Goal: Navigation & Orientation: Find specific page/section

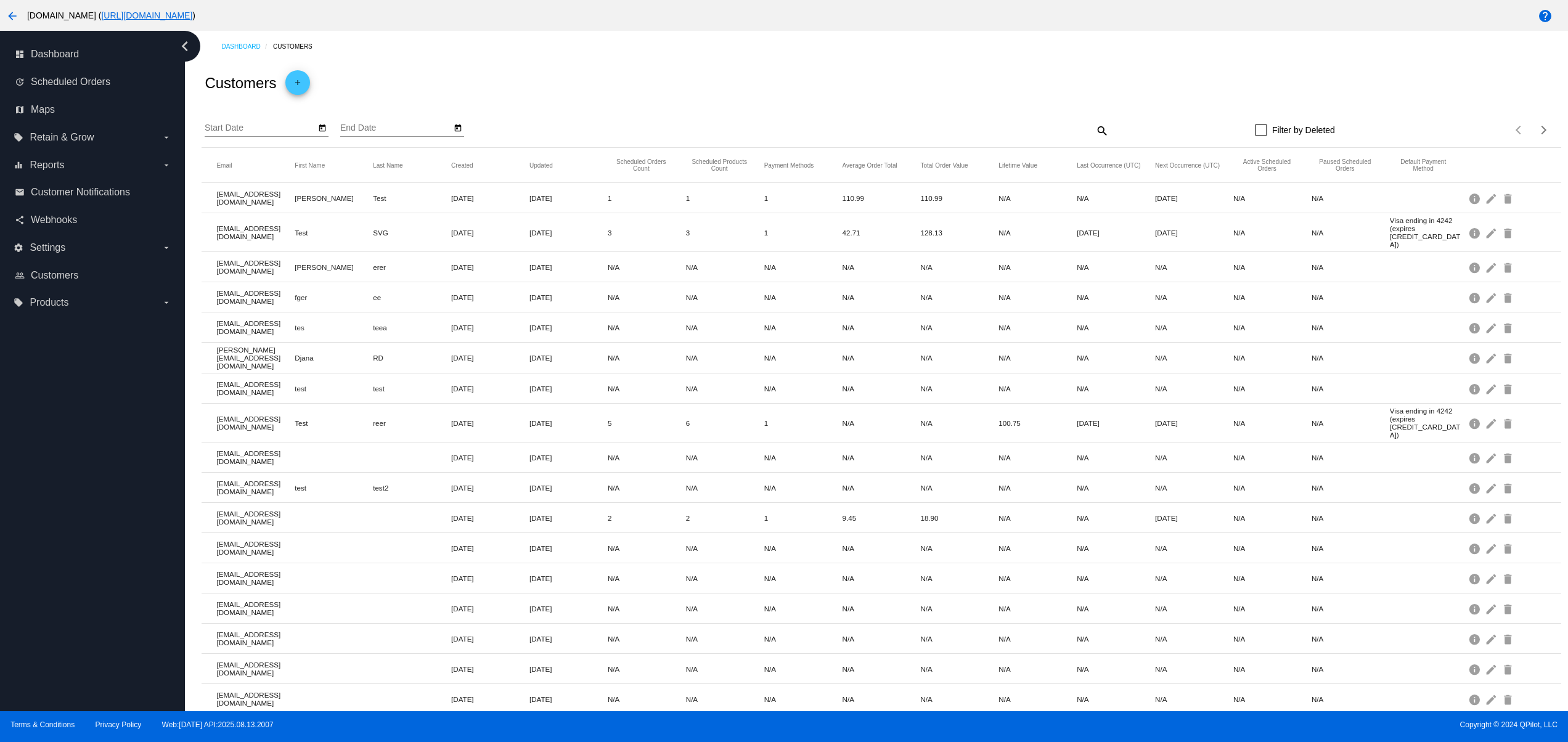
click at [82, 601] on div "dashboard Dashboard update Scheduled Orders map Maps local_offer Retain & Grow …" at bounding box center [92, 371] width 185 height 681
click at [86, 550] on div "dashboard Dashboard update Scheduled Orders map Maps local_offer Retain & Grow …" at bounding box center [92, 371] width 185 height 681
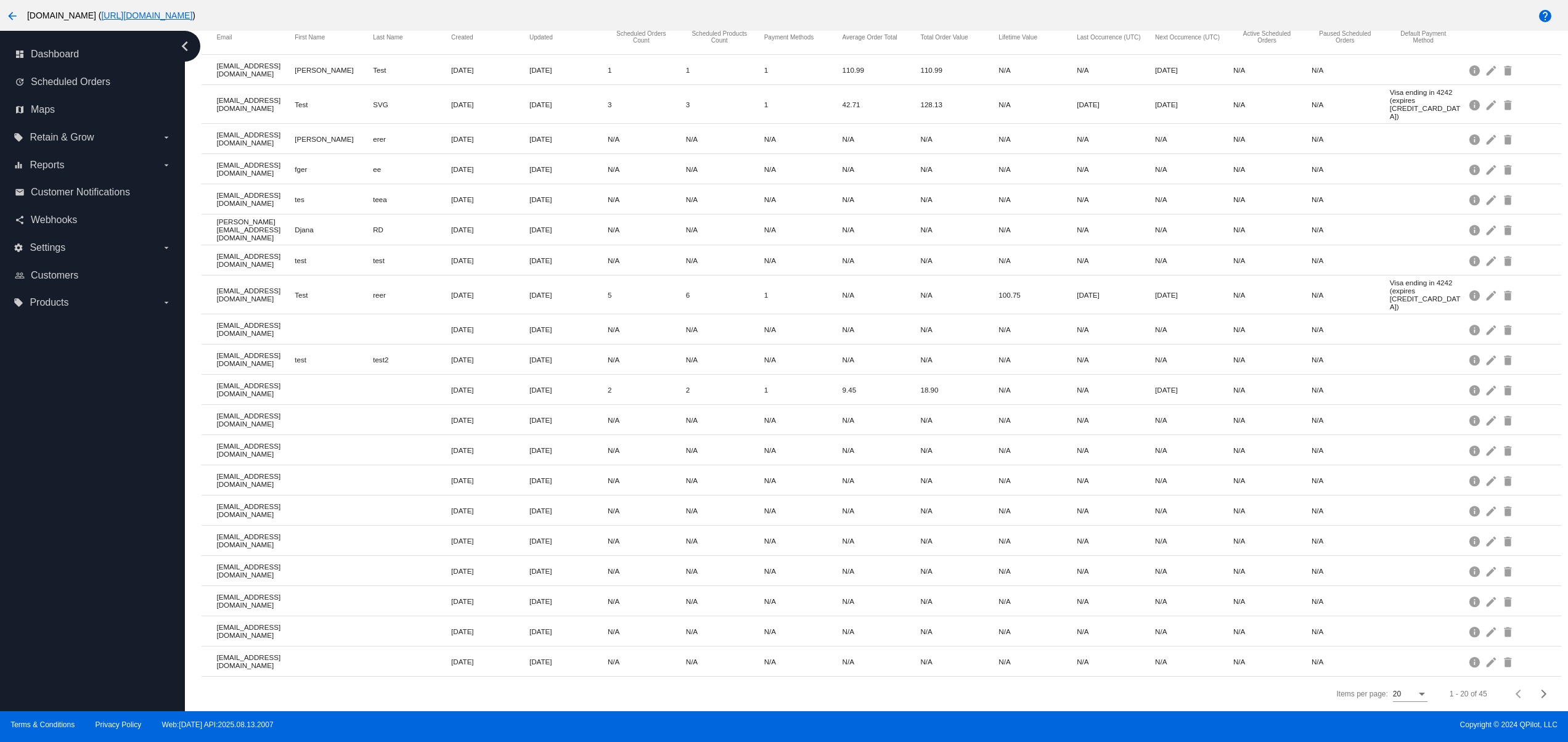
click at [87, 518] on div "dashboard Dashboard update Scheduled Orders map Maps local_offer Retain & Grow …" at bounding box center [92, 371] width 185 height 681
click at [120, 575] on div "dashboard Dashboard update Scheduled Orders map Maps local_offer Retain & Grow …" at bounding box center [92, 371] width 185 height 681
click at [107, 553] on div "dashboard Dashboard update Scheduled Orders map Maps local_offer Retain & Grow …" at bounding box center [92, 371] width 185 height 681
click at [104, 523] on div "dashboard Dashboard update Scheduled Orders map Maps local_offer Retain & Grow …" at bounding box center [92, 371] width 185 height 681
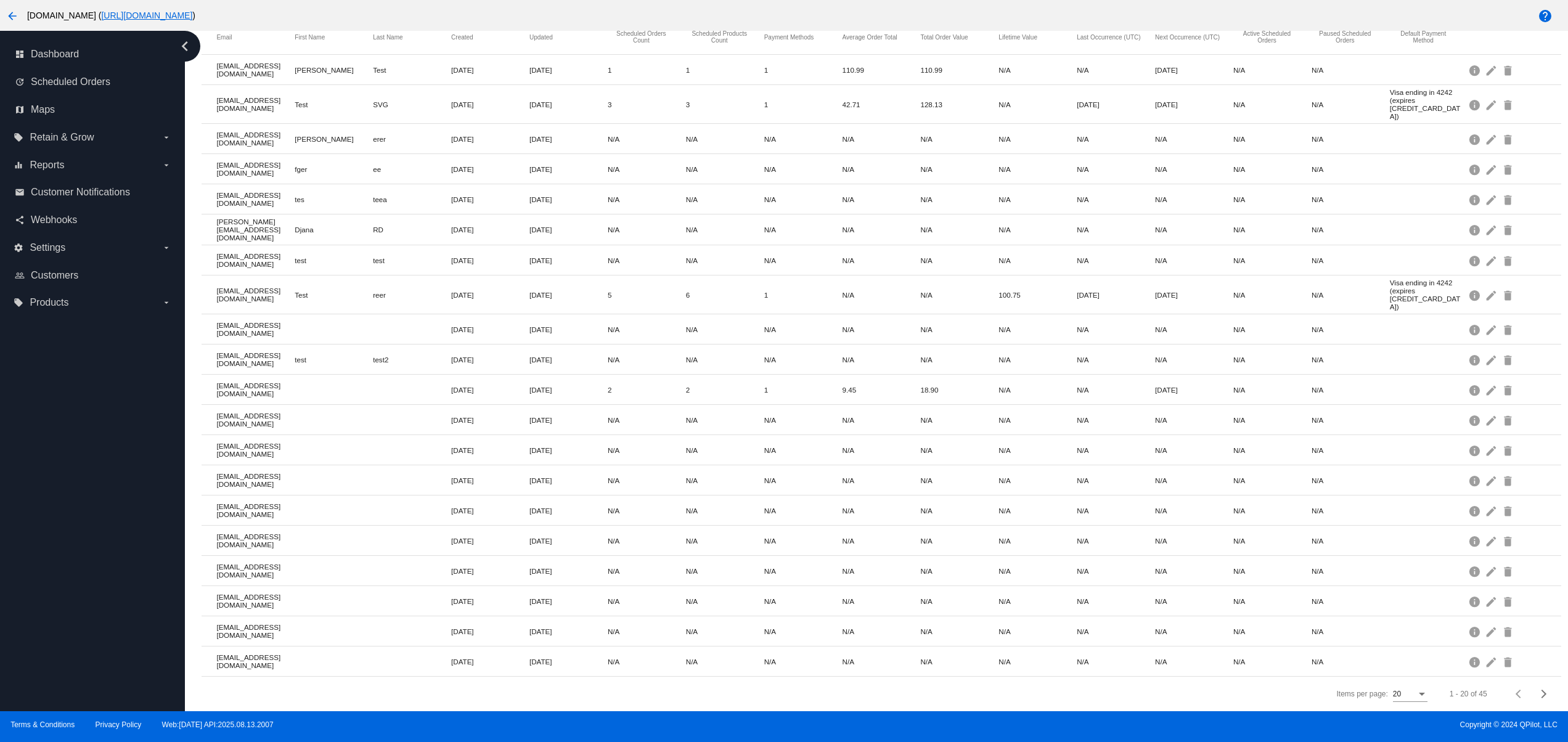
click at [85, 565] on div "dashboard Dashboard update Scheduled Orders map Maps local_offer Retain & Grow …" at bounding box center [92, 371] width 185 height 681
click at [82, 523] on div "dashboard Dashboard update Scheduled Orders map Maps local_offer Retain & Grow …" at bounding box center [92, 371] width 185 height 681
drag, startPoint x: 75, startPoint y: 479, endPoint x: 73, endPoint y: 471, distance: 8.2
click at [73, 476] on div "dashboard Dashboard update Scheduled Orders map Maps local_offer Retain & Grow …" at bounding box center [92, 371] width 185 height 681
click at [73, 429] on div "dashboard Dashboard update Scheduled Orders map Maps local_offer Retain & Grow …" at bounding box center [92, 371] width 185 height 681
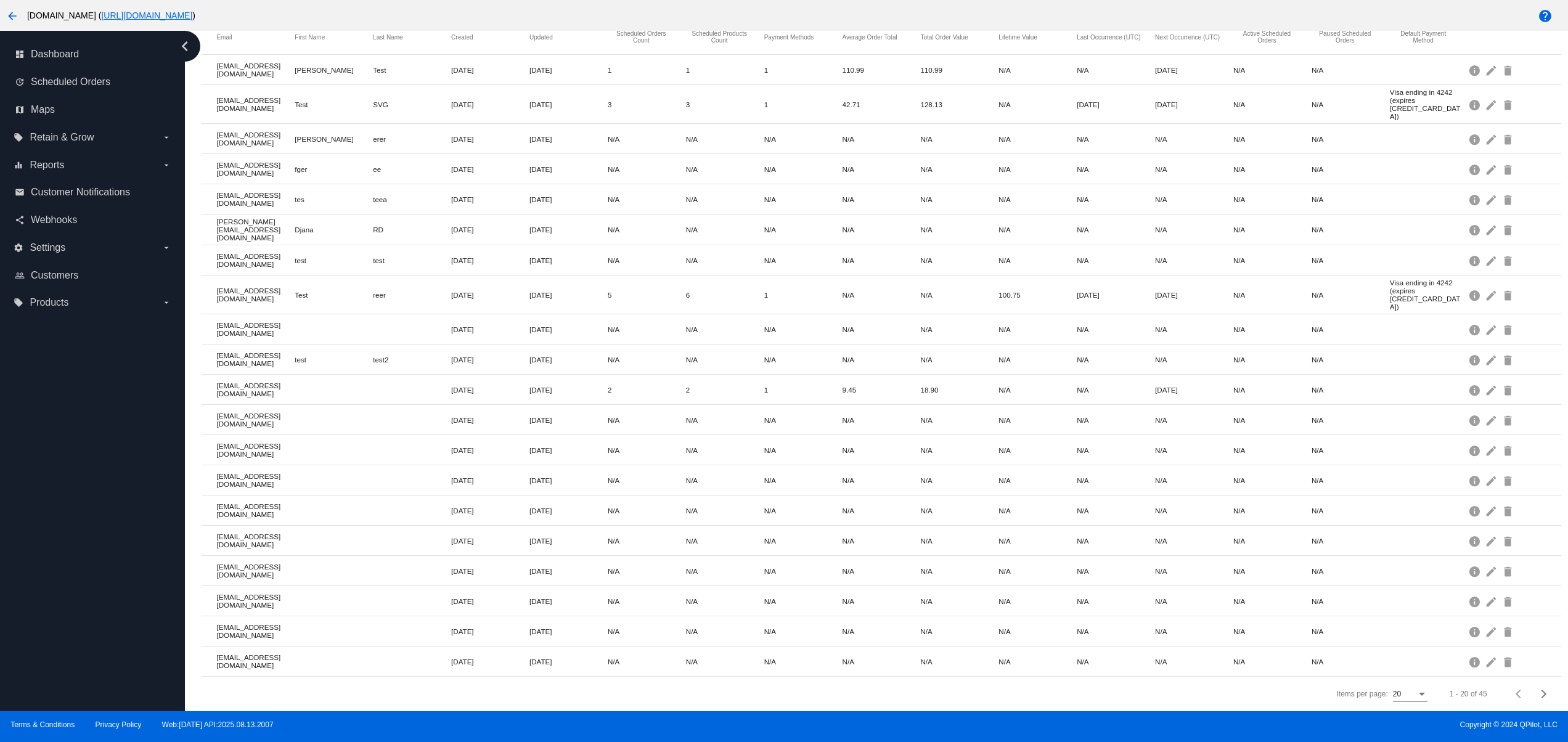
click at [73, 531] on div "dashboard Dashboard update Scheduled Orders map Maps local_offer Retain & Grow …" at bounding box center [92, 371] width 185 height 681
drag, startPoint x: 73, startPoint y: 635, endPoint x: 72, endPoint y: 594, distance: 41.0
click at [75, 637] on div "dashboard Dashboard update Scheduled Orders map Maps local_offer Retain & Grow …" at bounding box center [92, 371] width 185 height 681
click at [72, 573] on div "dashboard Dashboard update Scheduled Orders map Maps local_offer Retain & Grow …" at bounding box center [92, 371] width 185 height 681
click at [72, 533] on div "dashboard Dashboard update Scheduled Orders map Maps local_offer Retain & Grow …" at bounding box center [92, 371] width 185 height 681
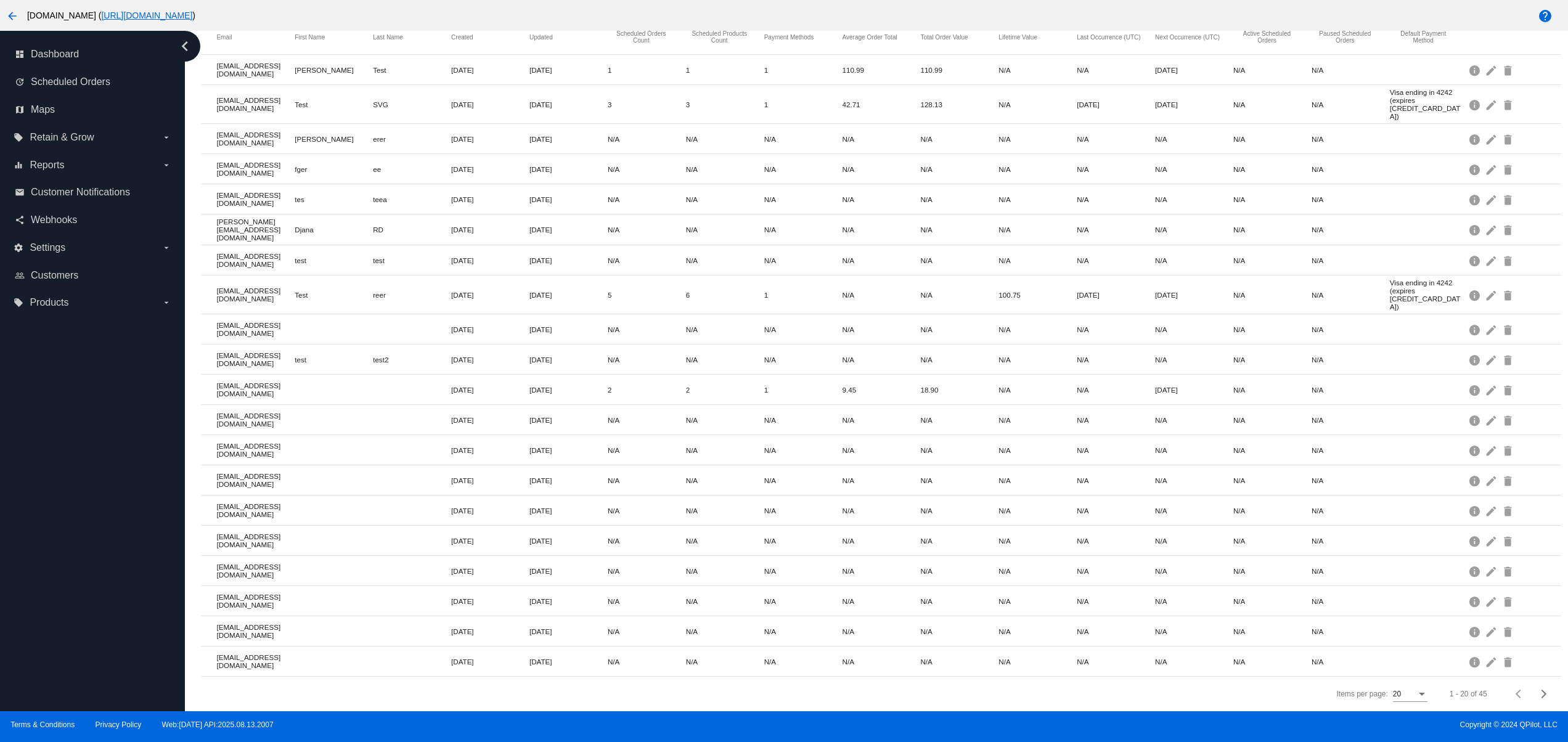
click at [80, 478] on div "dashboard Dashboard update Scheduled Orders map Maps local_offer Retain & Grow …" at bounding box center [92, 371] width 185 height 681
click at [85, 436] on div "dashboard Dashboard update Scheduled Orders map Maps local_offer Retain & Grow …" at bounding box center [92, 371] width 185 height 681
click at [87, 429] on div "dashboard Dashboard update Scheduled Orders map Maps local_offer Retain & Grow …" at bounding box center [92, 371] width 185 height 681
click at [86, 373] on div "dashboard Dashboard update Scheduled Orders map Maps local_offer Retain & Grow …" at bounding box center [92, 371] width 185 height 681
drag, startPoint x: 86, startPoint y: 507, endPoint x: 67, endPoint y: 541, distance: 38.9
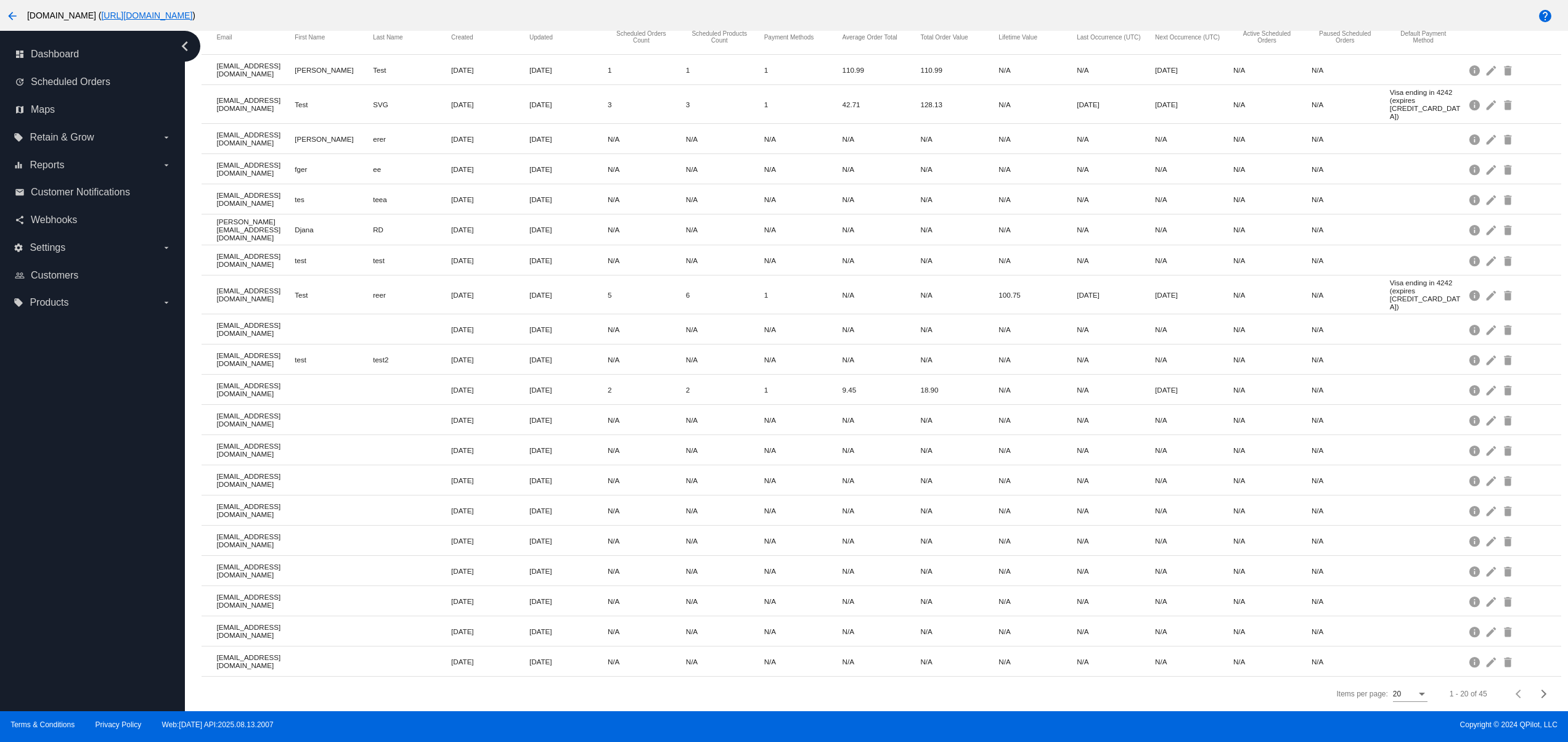
click at [84, 514] on div "dashboard Dashboard update Scheduled Orders map Maps local_offer Retain & Grow …" at bounding box center [92, 371] width 185 height 681
click at [72, 622] on div "dashboard Dashboard update Scheduled Orders map Maps local_offer Retain & Grow …" at bounding box center [92, 371] width 185 height 681
click at [73, 622] on div "dashboard Dashboard update Scheduled Orders map Maps local_offer Retain & Grow …" at bounding box center [92, 371] width 185 height 681
click at [75, 587] on div "dashboard Dashboard update Scheduled Orders map Maps local_offer Retain & Grow …" at bounding box center [92, 371] width 185 height 681
click at [74, 570] on div "dashboard Dashboard update Scheduled Orders map Maps local_offer Retain & Grow …" at bounding box center [92, 371] width 185 height 681
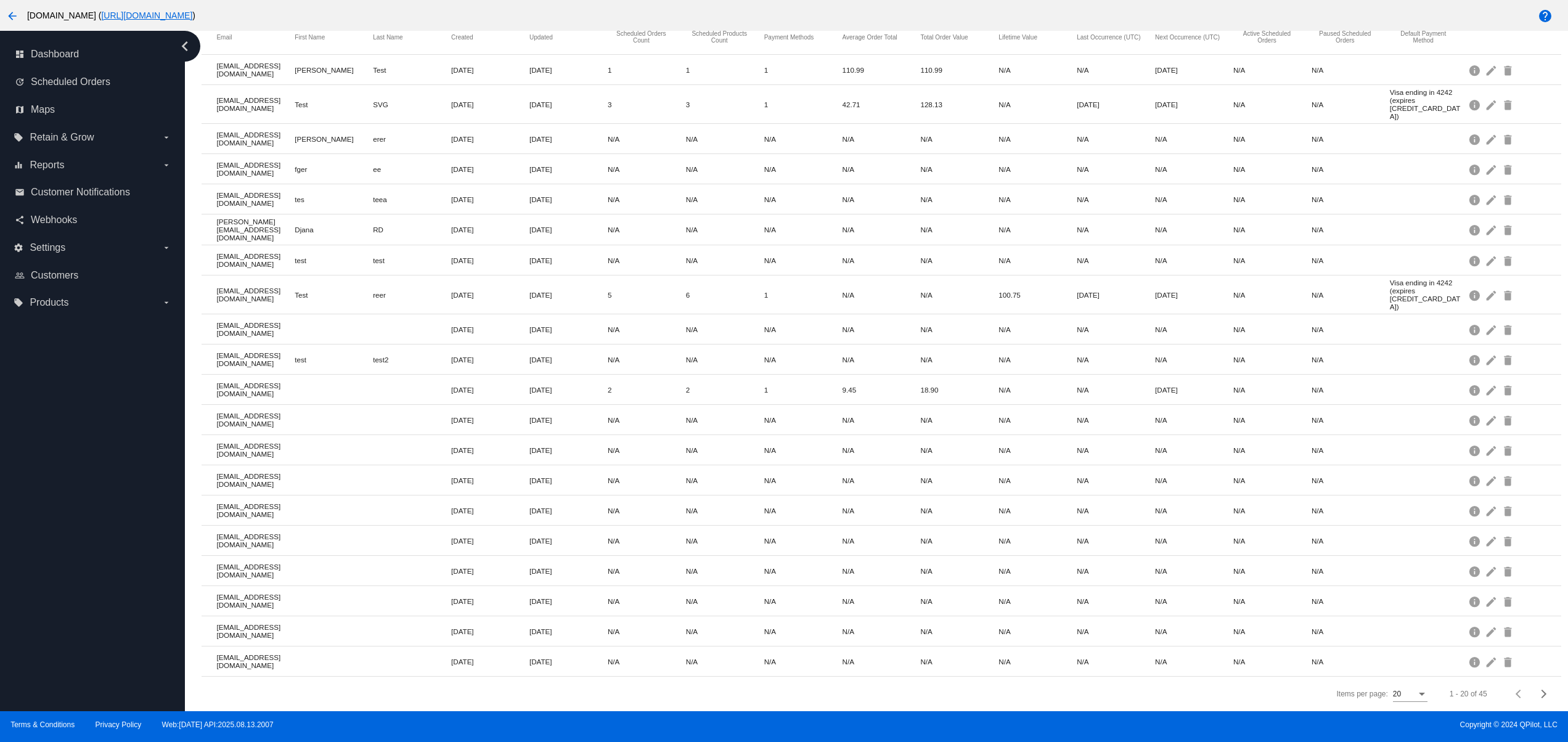
click at [47, 615] on div "dashboard Dashboard update Scheduled Orders map Maps local_offer Retain & Grow …" at bounding box center [92, 371] width 185 height 681
click at [47, 590] on div "dashboard Dashboard update Scheduled Orders map Maps local_offer Retain & Grow …" at bounding box center [92, 371] width 185 height 681
drag, startPoint x: 44, startPoint y: 550, endPoint x: 44, endPoint y: 501, distance: 49.0
click at [44, 550] on div "dashboard Dashboard update Scheduled Orders map Maps local_offer Retain & Grow …" at bounding box center [92, 371] width 185 height 681
drag, startPoint x: 44, startPoint y: 494, endPoint x: 43, endPoint y: 479, distance: 15.0
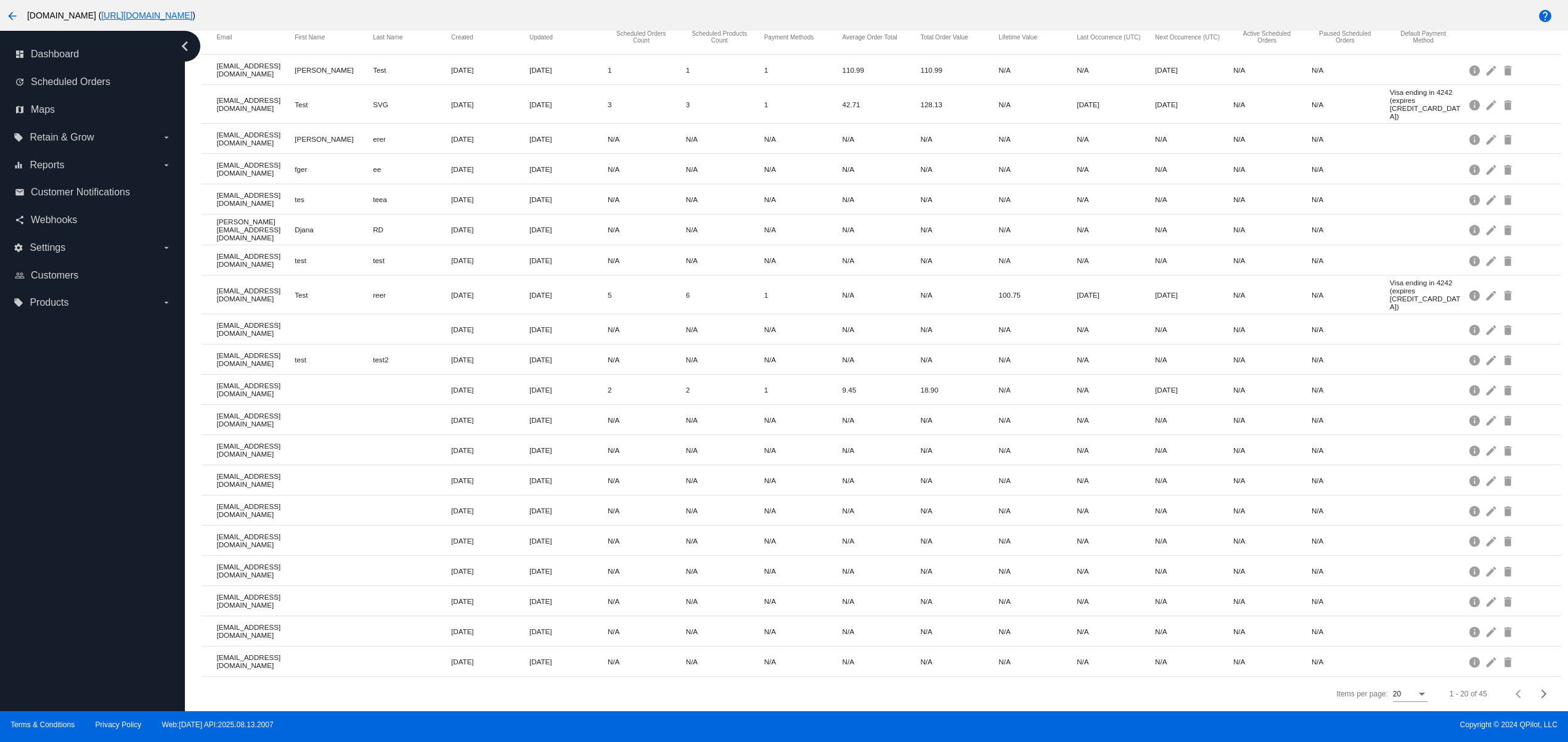
click at [44, 493] on div "dashboard Dashboard update Scheduled Orders map Maps local_offer Retain & Grow …" at bounding box center [92, 371] width 185 height 681
click at [72, 637] on div "dashboard Dashboard update Scheduled Orders map Maps local_offer Retain & Grow …" at bounding box center [92, 371] width 185 height 681
drag, startPoint x: 78, startPoint y: 600, endPoint x: 78, endPoint y: 546, distance: 54.0
click at [78, 599] on div "dashboard Dashboard update Scheduled Orders map Maps local_offer Retain & Grow …" at bounding box center [92, 371] width 185 height 681
drag, startPoint x: 78, startPoint y: 546, endPoint x: 78, endPoint y: 495, distance: 51.0
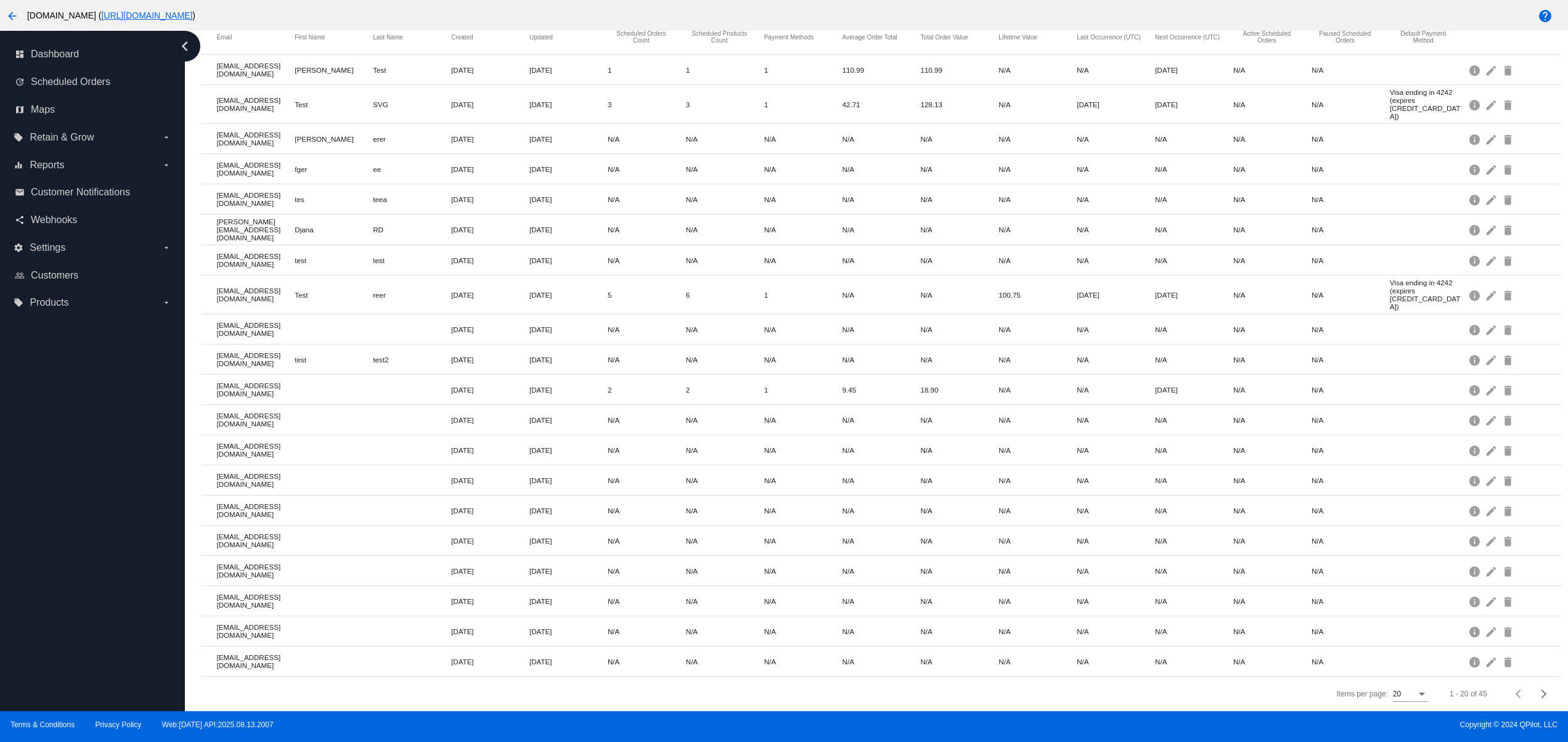
click at [78, 543] on div "dashboard Dashboard update Scheduled Orders map Maps local_offer Retain & Grow …" at bounding box center [92, 371] width 185 height 681
drag, startPoint x: 78, startPoint y: 481, endPoint x: 78, endPoint y: 471, distance: 10.0
click at [78, 481] on div "dashboard Dashboard update Scheduled Orders map Maps local_offer Retain & Grow …" at bounding box center [92, 371] width 185 height 681
click at [78, 444] on div "dashboard Dashboard update Scheduled Orders map Maps local_offer Retain & Grow …" at bounding box center [92, 371] width 185 height 681
click at [67, 623] on div "dashboard Dashboard update Scheduled Orders map Maps local_offer Retain & Grow …" at bounding box center [92, 371] width 185 height 681
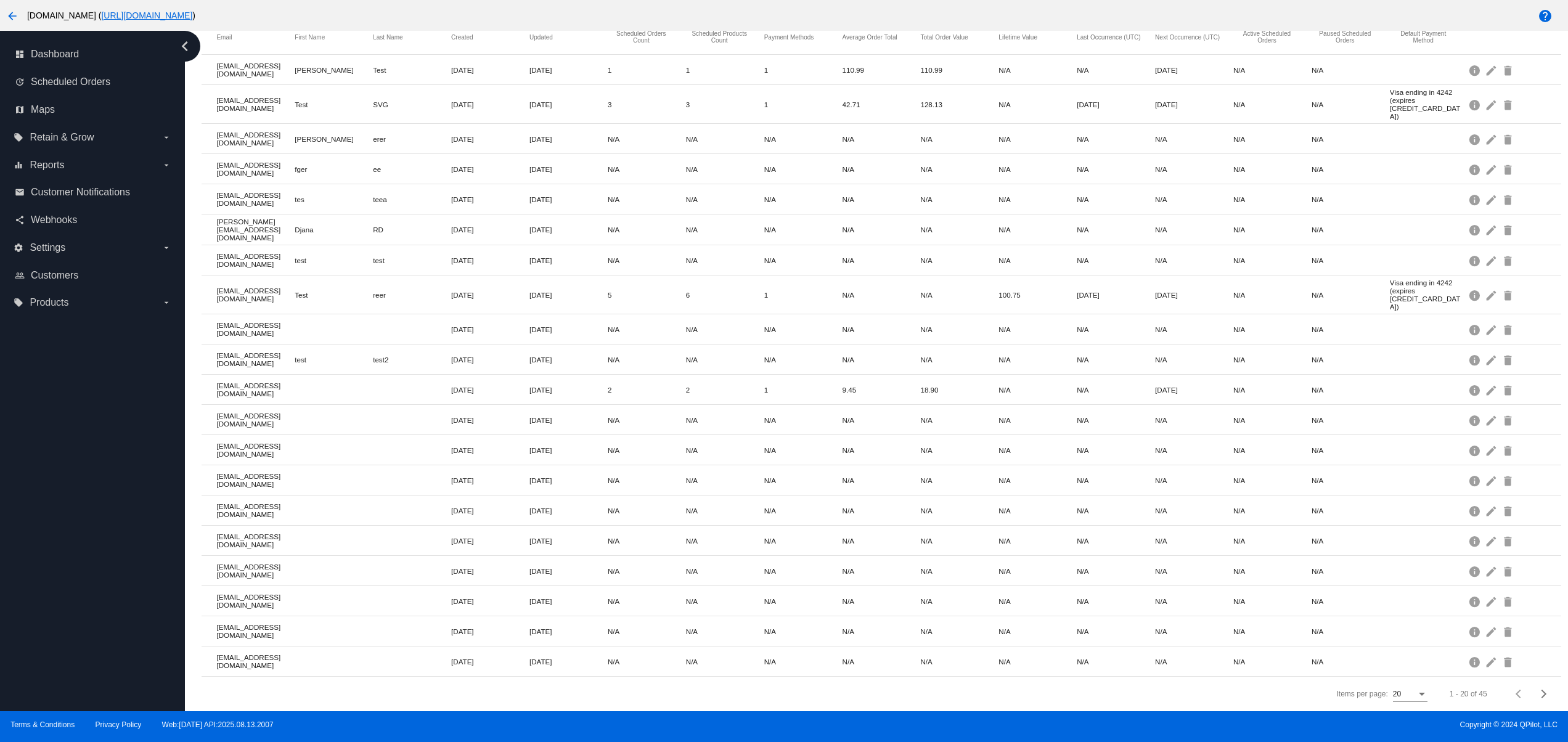
click at [70, 592] on div "dashboard Dashboard update Scheduled Orders map Maps local_offer Retain & Grow …" at bounding box center [92, 371] width 185 height 681
click at [75, 555] on div "dashboard Dashboard update Scheduled Orders map Maps local_offer Retain & Grow …" at bounding box center [92, 371] width 185 height 681
click at [77, 523] on div "dashboard Dashboard update Scheduled Orders map Maps local_offer Retain & Grow …" at bounding box center [92, 371] width 185 height 681
click at [77, 521] on div "dashboard Dashboard update Scheduled Orders map Maps local_offer Retain & Grow …" at bounding box center [92, 371] width 185 height 681
click at [90, 652] on div "dashboard Dashboard update Scheduled Orders map Maps local_offer Retain & Grow …" at bounding box center [92, 371] width 185 height 681
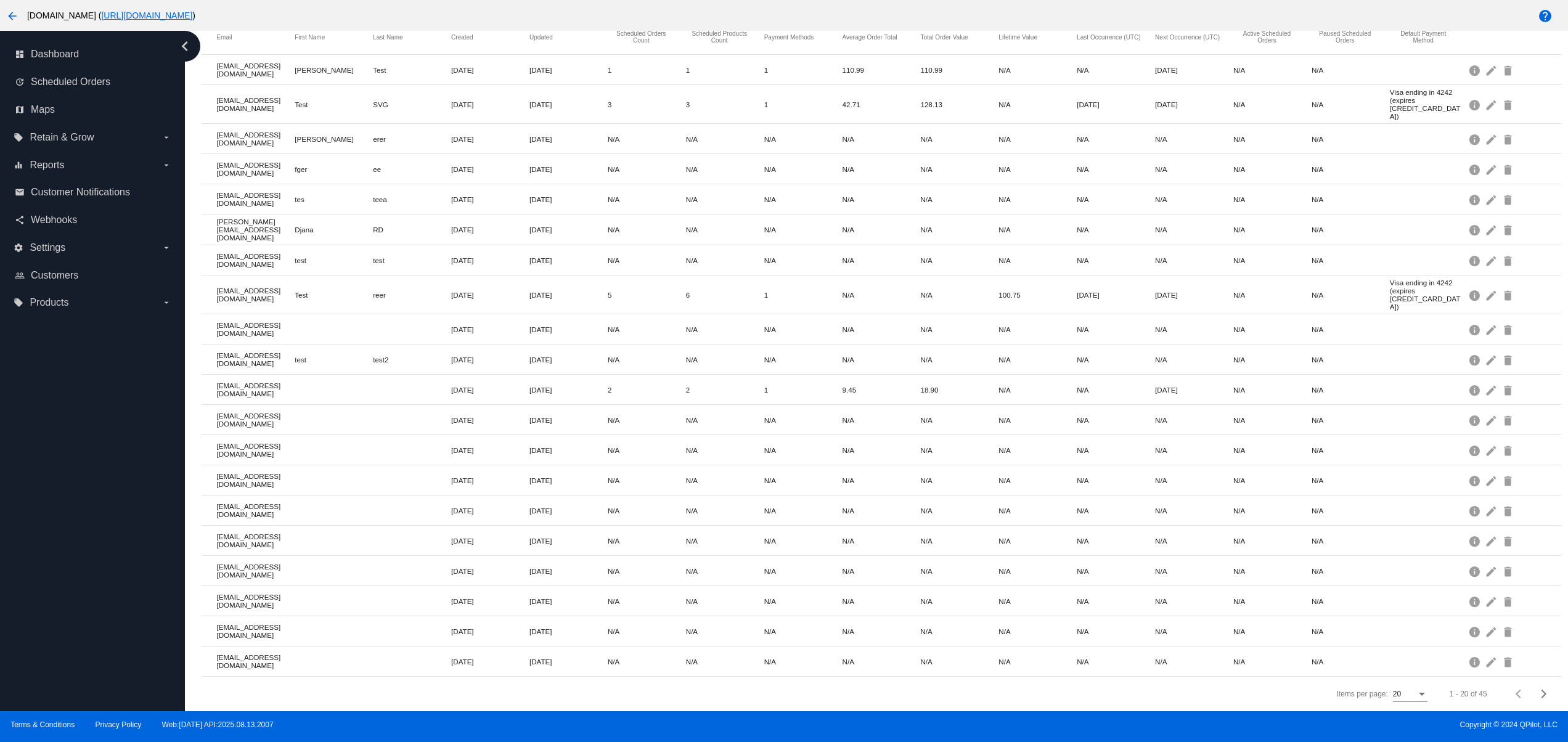
drag, startPoint x: 92, startPoint y: 592, endPoint x: 95, endPoint y: 550, distance: 42.1
click at [92, 590] on div "dashboard Dashboard update Scheduled Orders map Maps local_offer Retain & Grow …" at bounding box center [92, 371] width 185 height 681
click at [95, 541] on div "dashboard Dashboard update Scheduled Orders map Maps local_offer Retain & Grow …" at bounding box center [92, 371] width 185 height 681
